Goal: Task Accomplishment & Management: Manage account settings

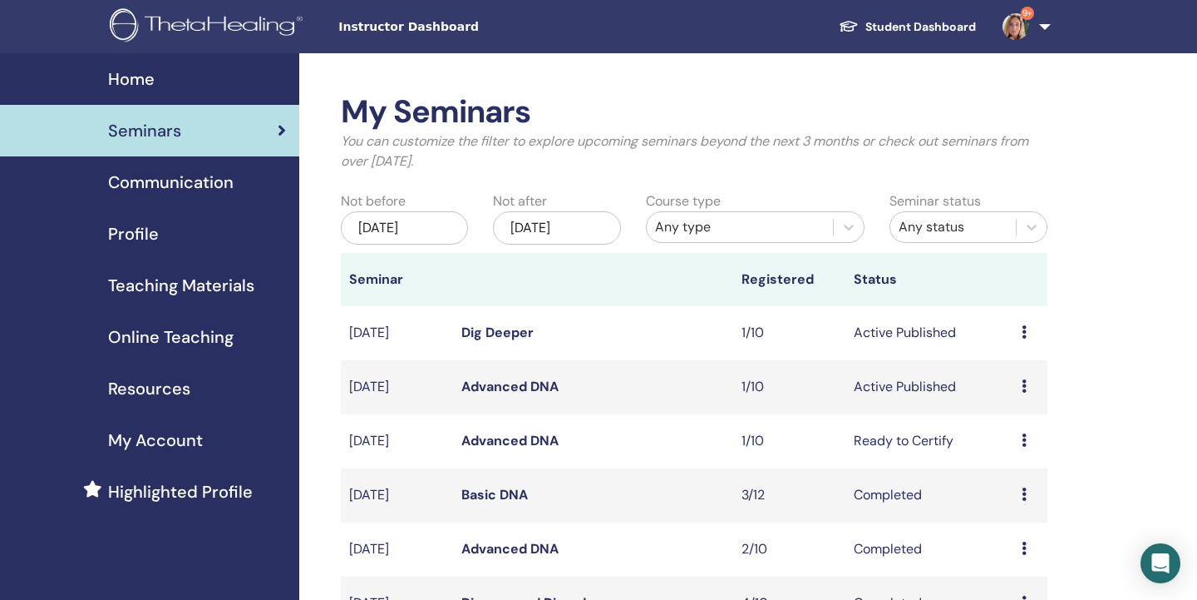
click at [483, 386] on link "Advanced DNA" at bounding box center [509, 385] width 97 height 17
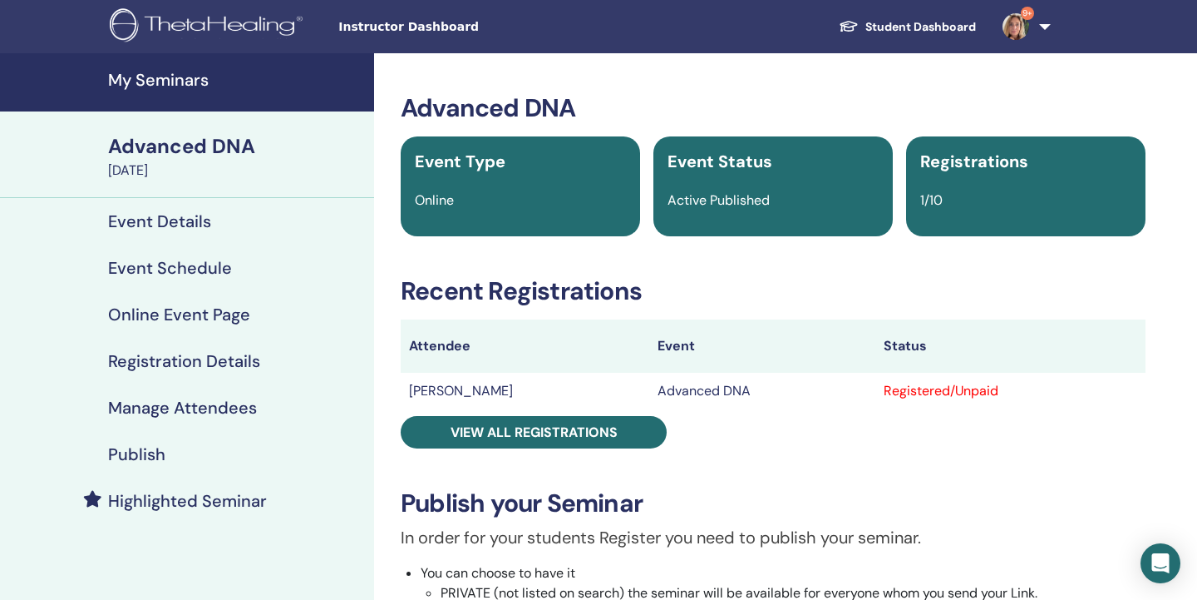
click at [155, 403] on h4 "Manage Attendees" at bounding box center [182, 407] width 149 height 20
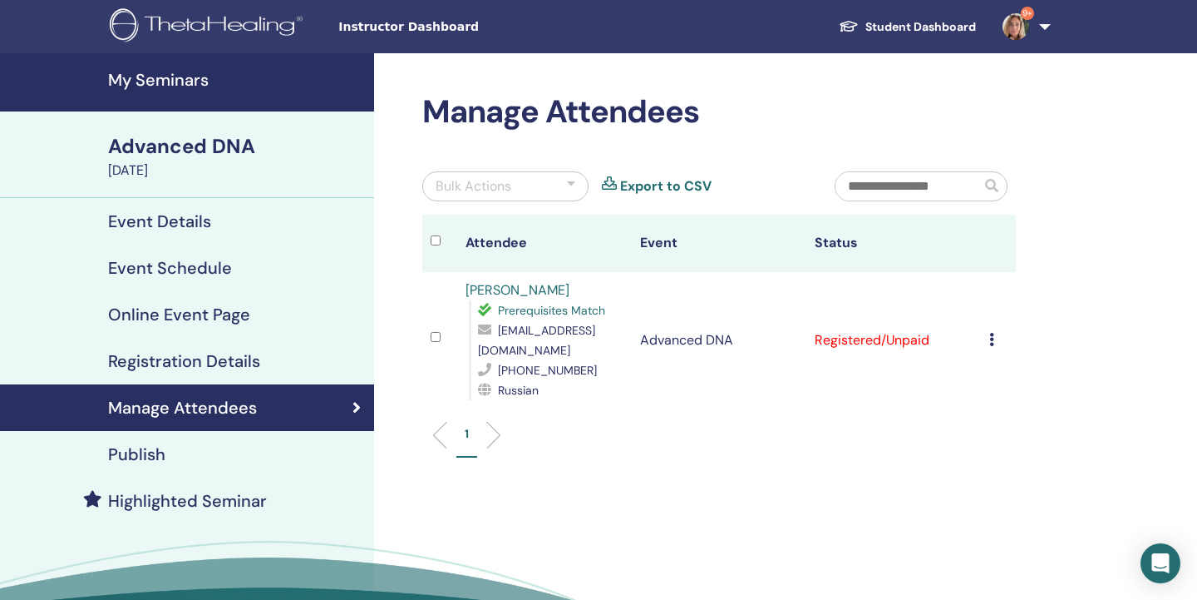
click at [991, 341] on icon at bounding box center [991, 339] width 5 height 13
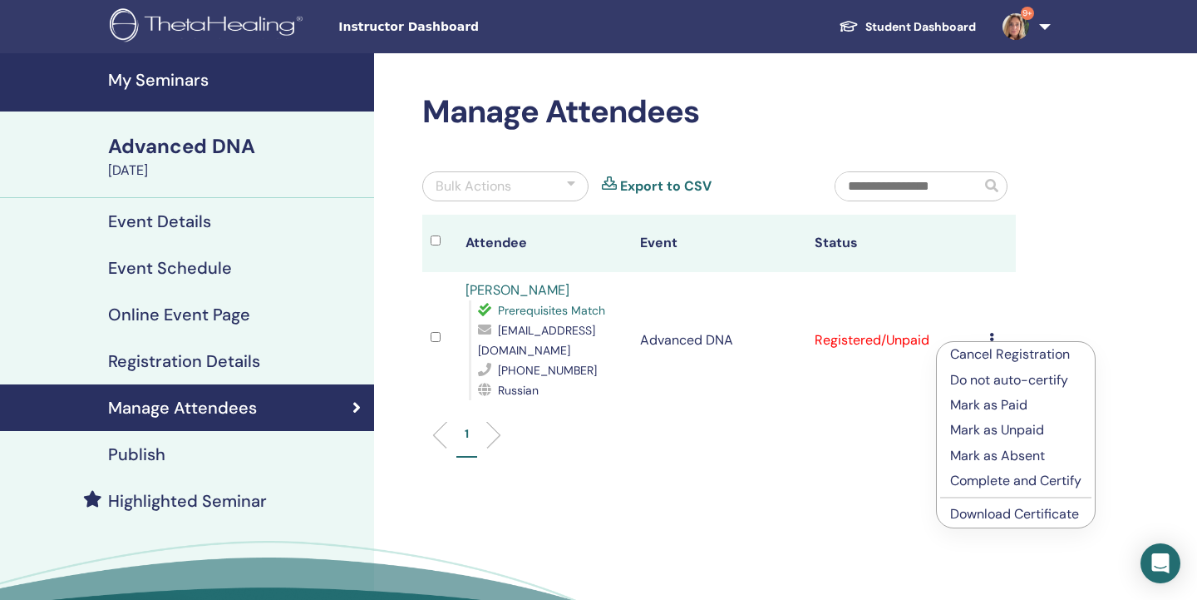
click at [986, 507] on link "Download Certificate" at bounding box center [1014, 513] width 129 height 17
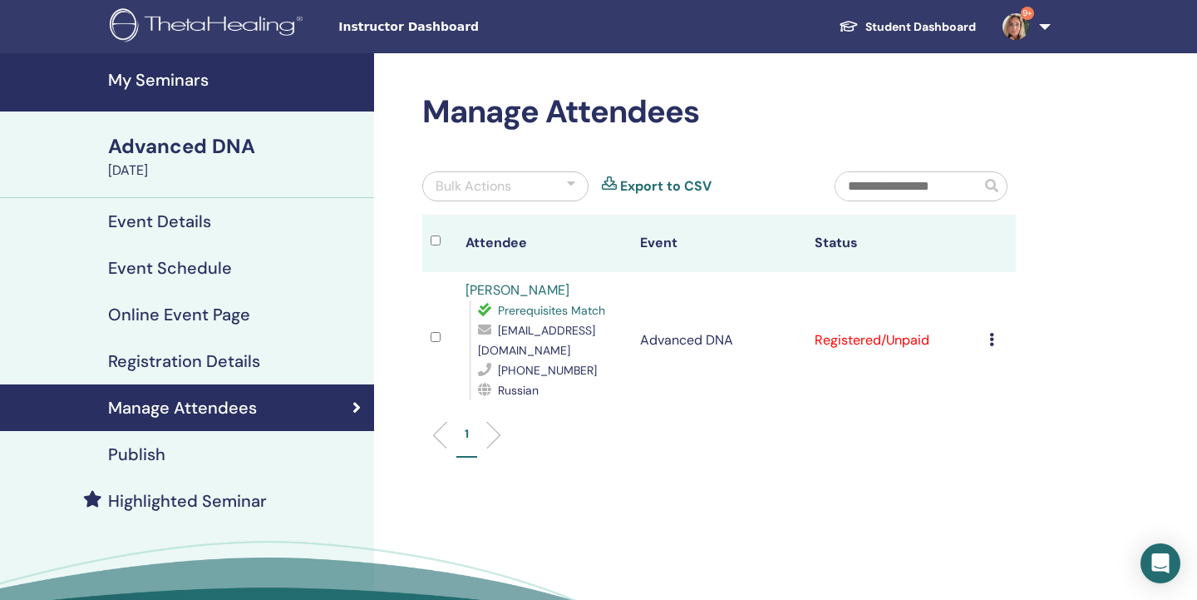
click at [994, 341] on icon at bounding box center [991, 339] width 5 height 13
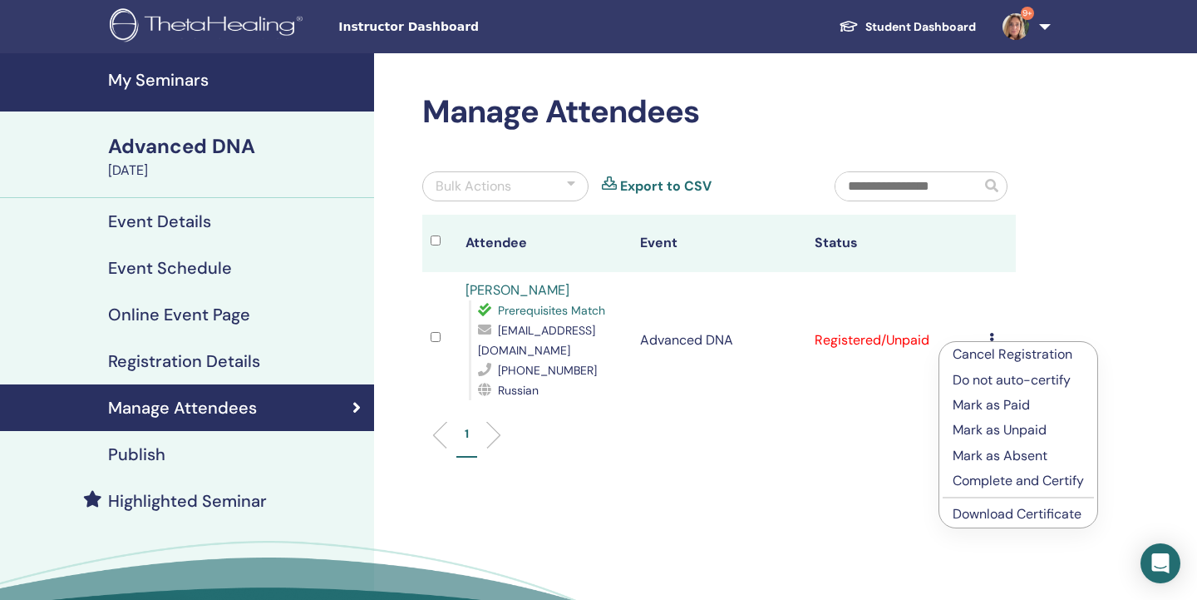
click at [991, 480] on p "Complete and Certify" at bounding box center [1018, 481] width 131 height 20
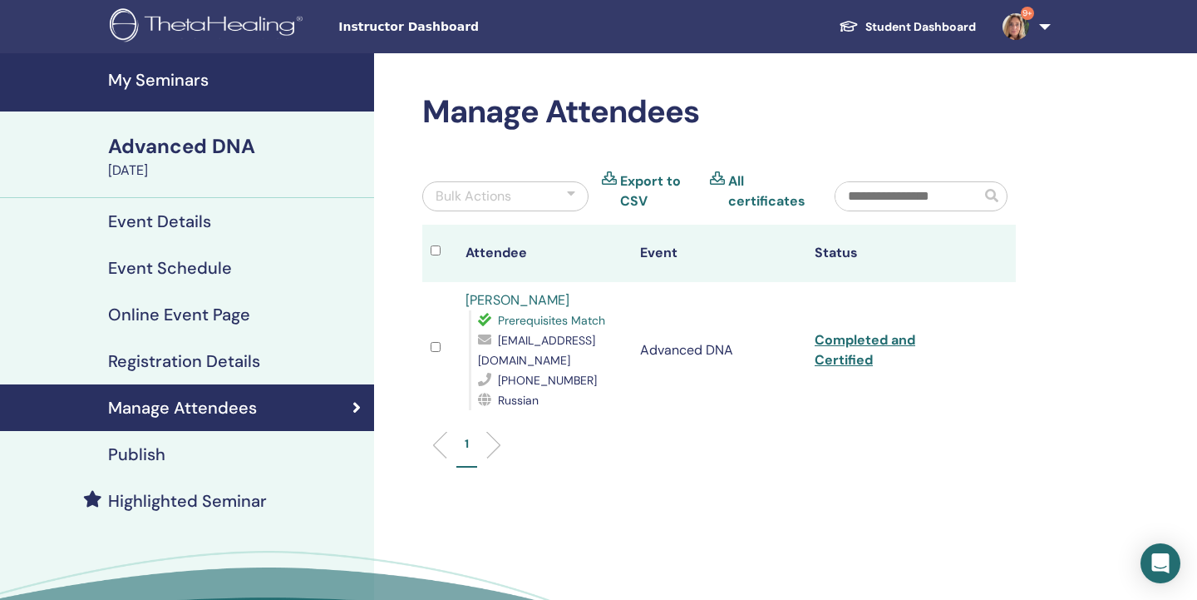
click at [166, 80] on h4 "My Seminars" at bounding box center [236, 80] width 256 height 20
